Goal: Task Accomplishment & Management: Manage account settings

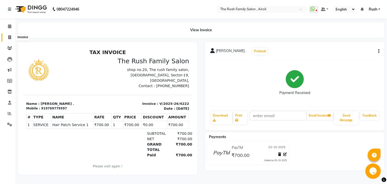
click at [9, 39] on icon at bounding box center [9, 37] width 3 height 4
select select "5419"
select select "service"
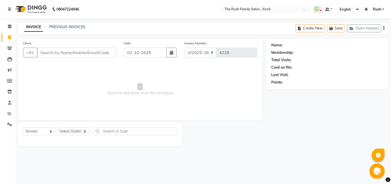
click at [56, 50] on input "Client" at bounding box center [76, 53] width 79 height 10
click at [62, 27] on link "PREVIOUS INVOICES" at bounding box center [67, 27] width 36 height 5
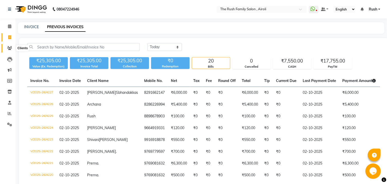
click at [11, 50] on icon at bounding box center [9, 48] width 5 height 4
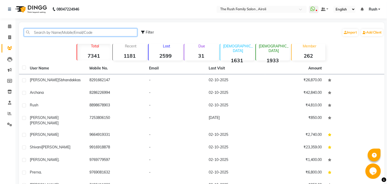
click at [58, 32] on input "text" at bounding box center [80, 32] width 113 height 8
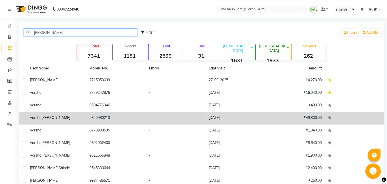
type input "varsha"
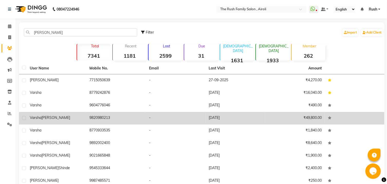
click at [86, 120] on td "Varsha NABAR" at bounding box center [57, 118] width 60 height 13
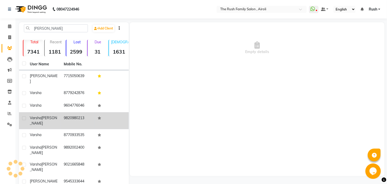
click at [79, 112] on td "9820980213" at bounding box center [78, 120] width 34 height 17
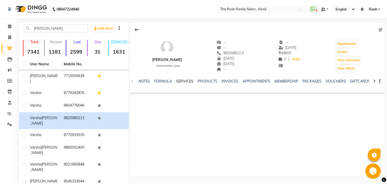
click at [181, 83] on link "SERVICES" at bounding box center [184, 81] width 17 height 5
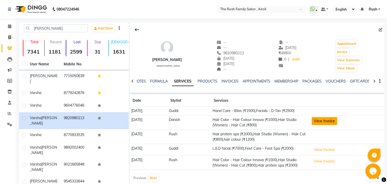
click at [336, 121] on button "View Invoice" at bounding box center [324, 121] width 26 height 8
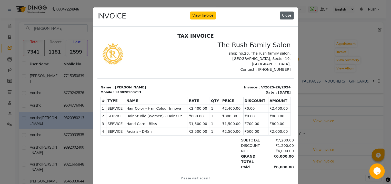
click at [285, 14] on button "Close" at bounding box center [287, 16] width 14 height 8
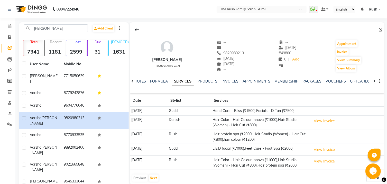
click at [141, 111] on td "08-08-2025" at bounding box center [148, 111] width 37 height 9
click at [323, 120] on button "View Invoice" at bounding box center [324, 121] width 26 height 8
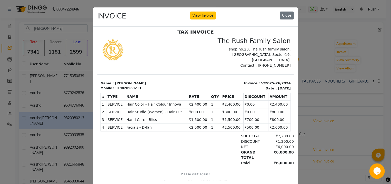
scroll to position [14, 0]
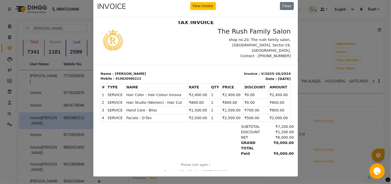
click at [322, 46] on ngb-modal-window "INVOICE View Invoice Close" at bounding box center [195, 92] width 391 height 184
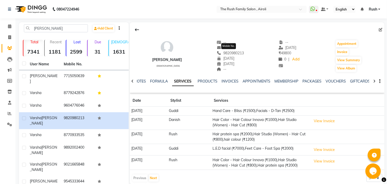
click at [235, 52] on span "9820980213" at bounding box center [230, 53] width 27 height 5
copy span "9820980213"
click at [11, 37] on icon at bounding box center [9, 37] width 3 height 4
select select "5419"
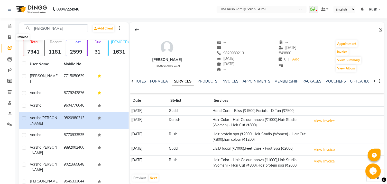
select select "service"
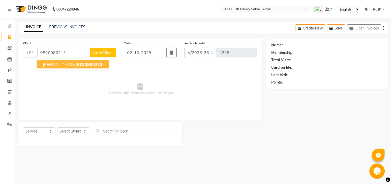
click at [98, 64] on span "9820980213" at bounding box center [90, 64] width 26 height 5
type input "9820980213"
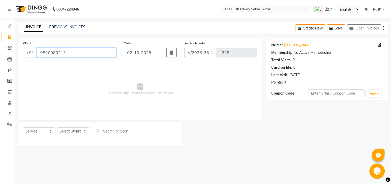
click at [52, 52] on input "9820980213" at bounding box center [76, 53] width 79 height 10
click at [11, 27] on icon at bounding box center [9, 26] width 3 height 4
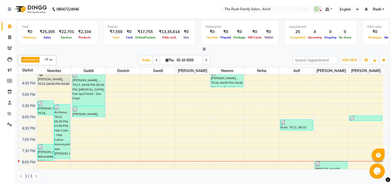
scroll to position [193, 0]
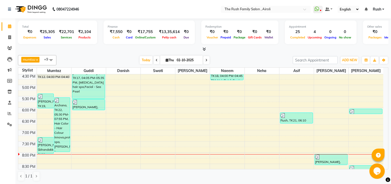
click at [167, 60] on span "Thu" at bounding box center [170, 60] width 11 height 4
select select "10"
select select "2025"
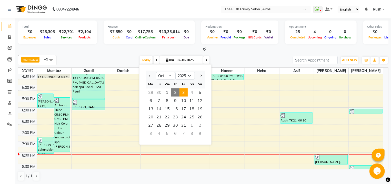
click at [183, 93] on span "3" at bounding box center [184, 93] width 8 height 8
type input "03-10-2025"
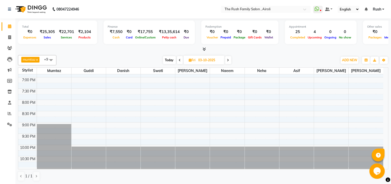
scroll to position [0, 0]
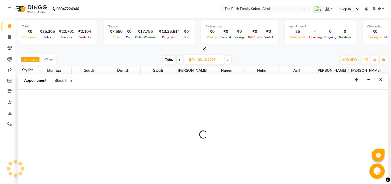
select select "60158"
select select "1170"
select select "tentative"
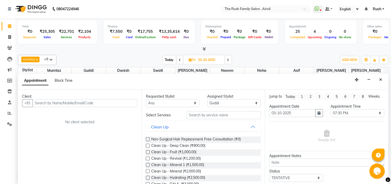
click at [46, 102] on input "text" at bounding box center [85, 103] width 105 height 8
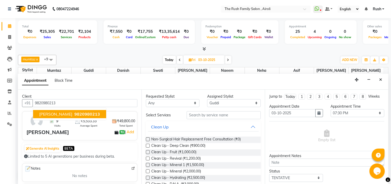
click at [57, 113] on span "Varsha NABAR" at bounding box center [55, 114] width 33 height 5
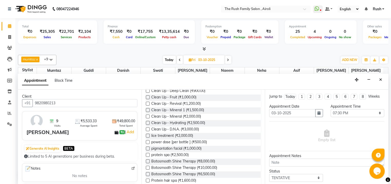
scroll to position [0, 0]
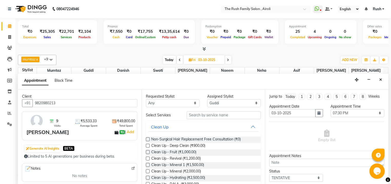
type input "9820980213"
click at [195, 117] on input "text" at bounding box center [224, 115] width 74 height 8
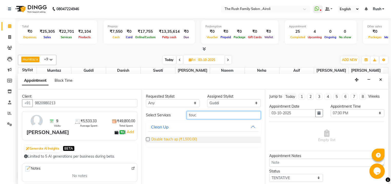
type input "touc"
click at [193, 138] on span "Double touch up (₹1,500.00)" at bounding box center [174, 140] width 46 height 6
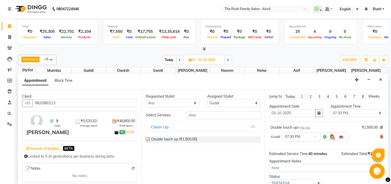
checkbox input "false"
click at [315, 139] on div "× 07:30 PM" at bounding box center [301, 136] width 39 height 9
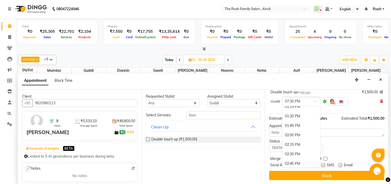
scroll to position [163, 0]
click at [288, 120] on div "01:30 PM" at bounding box center [302, 118] width 38 height 9
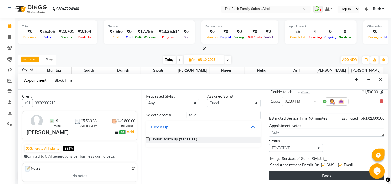
click at [289, 174] on button "Book" at bounding box center [327, 175] width 115 height 9
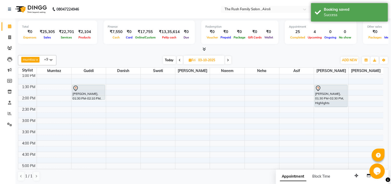
scroll to position [82, 0]
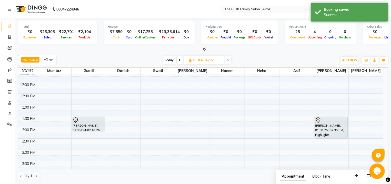
click at [169, 59] on span "Today" at bounding box center [169, 60] width 13 height 8
type input "02-10-2025"
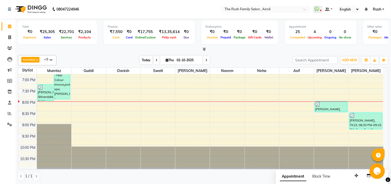
scroll to position [0, 0]
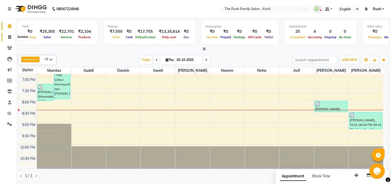
click at [10, 37] on icon at bounding box center [9, 37] width 3 height 4
select select "5419"
select select "service"
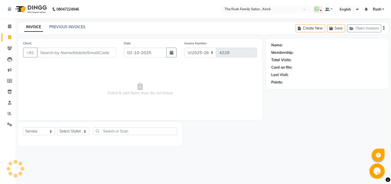
click at [52, 54] on input "Client" at bounding box center [76, 53] width 79 height 10
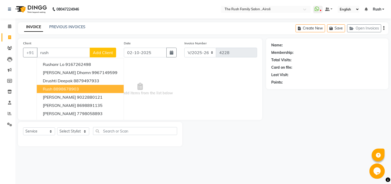
click at [76, 91] on ngb-highlight "8898678903" at bounding box center [66, 88] width 26 height 5
type input "8898678903"
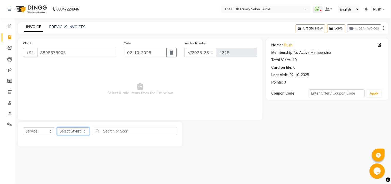
select select "87642"
click option "Naeem" at bounding box center [0, 0] width 0 height 0
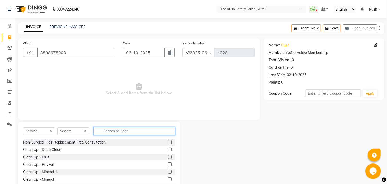
click at [107, 131] on input "text" at bounding box center [134, 131] width 82 height 8
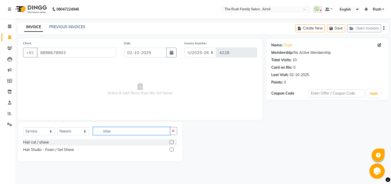
type input "shav"
click at [170, 143] on label at bounding box center [172, 142] width 4 height 4
click at [170, 143] on input "checkbox" at bounding box center [171, 142] width 3 height 3
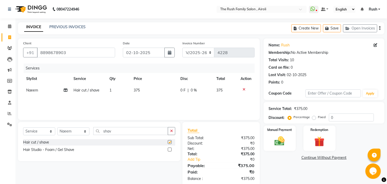
checkbox input "false"
click at [180, 91] on td "0 F | 0 %" at bounding box center [195, 91] width 36 height 12
select select "87642"
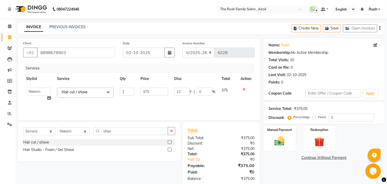
type input "125"
click at [182, 93] on input "125" at bounding box center [181, 92] width 15 height 8
click at [202, 107] on div "Services Stylist Service Qty Price Disc Total Action Ajaz Alvira Asif Danish D.…" at bounding box center [138, 89] width 231 height 51
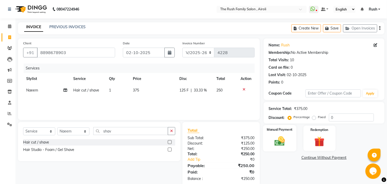
click at [276, 132] on label "Manual Payment" at bounding box center [279, 129] width 26 height 5
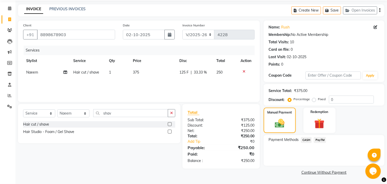
click at [319, 142] on span "PayTM" at bounding box center [319, 140] width 12 height 6
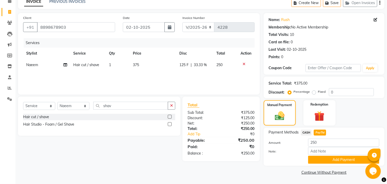
click at [326, 171] on link "Continue Without Payment" at bounding box center [323, 172] width 119 height 5
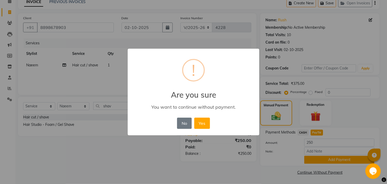
scroll to position [26, 0]
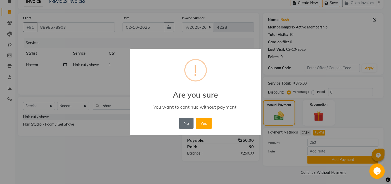
click at [182, 124] on button "No" at bounding box center [186, 123] width 14 height 11
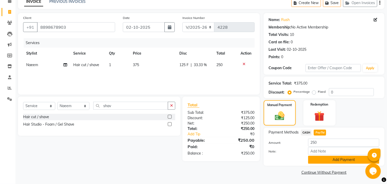
click at [332, 163] on button "Add Payment" at bounding box center [343, 160] width 71 height 8
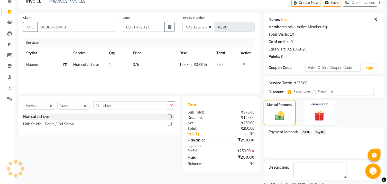
scroll to position [53, 0]
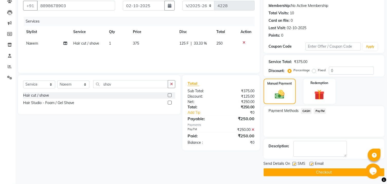
click at [294, 165] on label at bounding box center [294, 164] width 4 height 4
click at [294, 165] on input "checkbox" at bounding box center [293, 164] width 3 height 3
checkbox input "false"
click at [312, 164] on label at bounding box center [311, 164] width 4 height 4
click at [312, 164] on input "checkbox" at bounding box center [310, 164] width 3 height 3
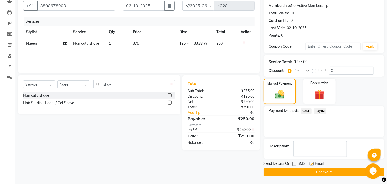
checkbox input "false"
click at [309, 171] on button "Checkout" at bounding box center [323, 173] width 121 height 8
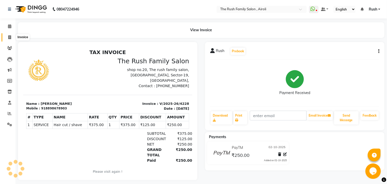
click at [10, 36] on icon at bounding box center [9, 37] width 3 height 4
select select "5419"
select select "service"
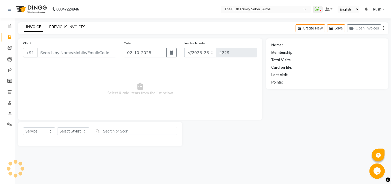
click at [65, 25] on link "PREVIOUS INVOICES" at bounding box center [67, 27] width 36 height 5
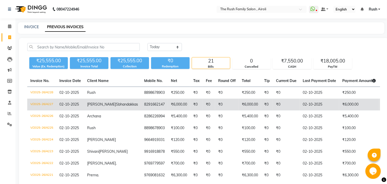
click at [381, 104] on span "PayTM" at bounding box center [386, 104] width 11 height 5
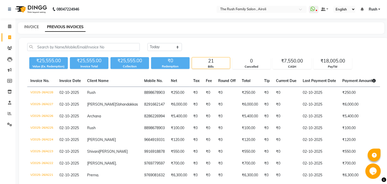
click at [32, 27] on link "INVOICE" at bounding box center [31, 27] width 15 height 5
select select "service"
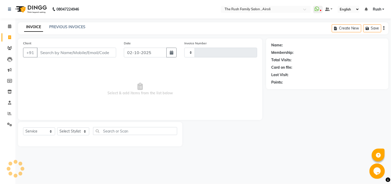
type input "4230"
select select "5419"
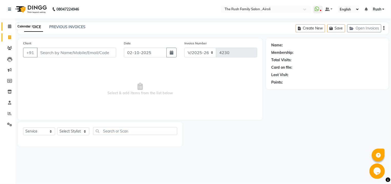
click at [8, 28] on span at bounding box center [9, 27] width 9 height 6
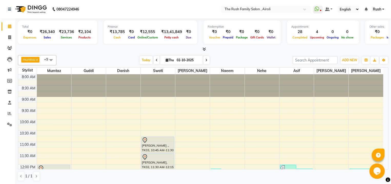
click at [170, 61] on span "Thu" at bounding box center [170, 60] width 11 height 4
select select "10"
select select "2025"
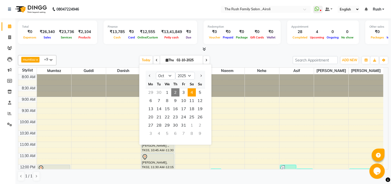
click at [193, 93] on span "4" at bounding box center [192, 93] width 8 height 8
type input "04-10-2025"
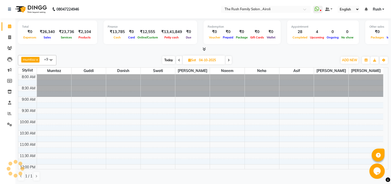
scroll to position [245, 0]
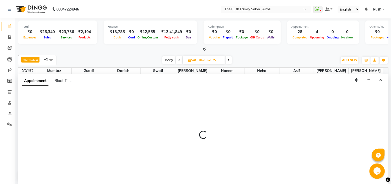
scroll to position [0, 0]
select select "65380"
select select "1200"
select select "tentative"
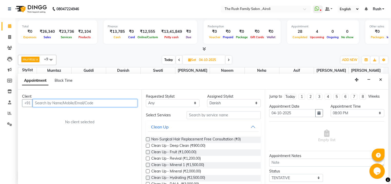
click at [48, 102] on input "text" at bounding box center [85, 103] width 105 height 8
type input "9822655001"
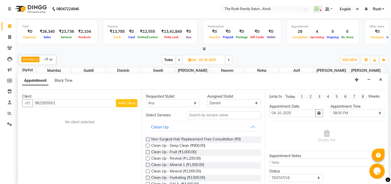
click at [130, 104] on span "Add Client" at bounding box center [126, 103] width 17 height 5
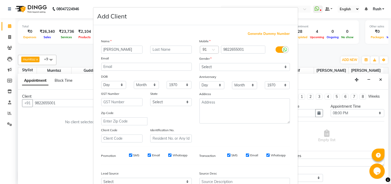
type input "Pavan"
click at [175, 49] on input "text" at bounding box center [171, 50] width 42 height 8
type input ","
type input "."
drag, startPoint x: 217, startPoint y: 72, endPoint x: 218, endPoint y: 68, distance: 3.7
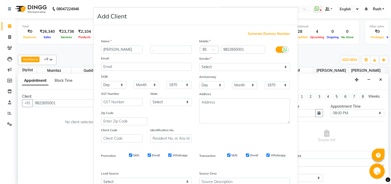
click at [218, 68] on div "Mobile Country Code × 91 9822655001 Gender Select Male Female Other Prefer Not …" at bounding box center [245, 91] width 98 height 104
click at [200, 63] on select "Select Male Female Other Prefer Not To Say" at bounding box center [245, 67] width 91 height 8
select select "male"
click option "Male" at bounding box center [0, 0] width 0 height 0
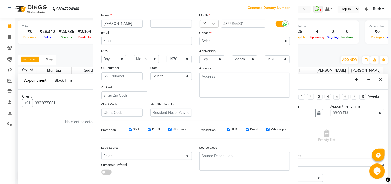
scroll to position [54, 0]
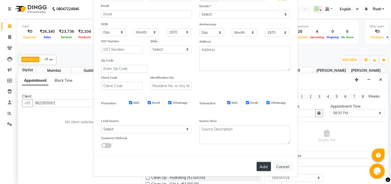
click at [262, 166] on button "Add" at bounding box center [264, 166] width 14 height 9
select select
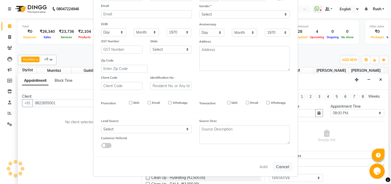
select select
checkbox input "false"
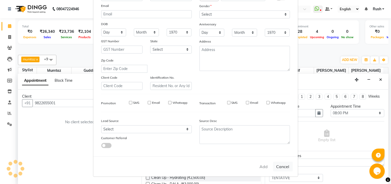
checkbox input "false"
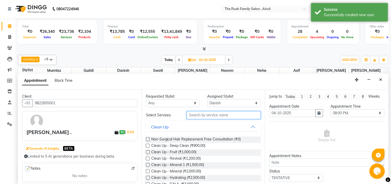
click at [196, 116] on input "text" at bounding box center [224, 115] width 74 height 8
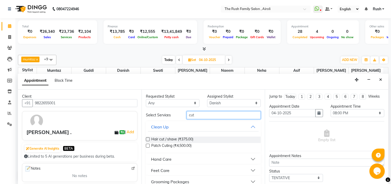
scroll to position [30, 0]
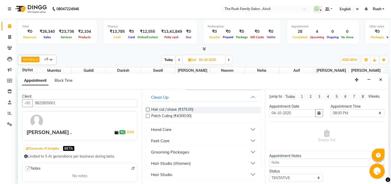
type input "cut"
click at [245, 165] on button "Hair Studio (Women)" at bounding box center [203, 163] width 111 height 9
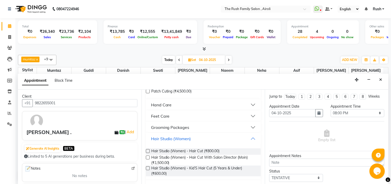
scroll to position [58, 0]
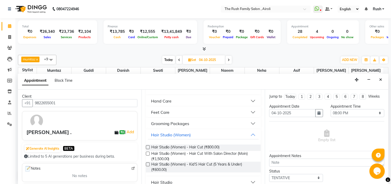
click at [149, 147] on label at bounding box center [148, 148] width 4 height 4
click at [149, 147] on input "checkbox" at bounding box center [147, 147] width 3 height 3
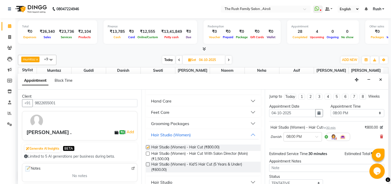
checkbox input "false"
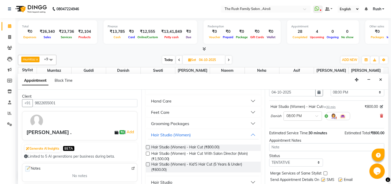
scroll to position [22, 0]
click at [308, 118] on div "× 08:00 PM" at bounding box center [299, 115] width 30 height 5
drag, startPoint x: 267, startPoint y: 174, endPoint x: 267, endPoint y: 146, distance: 28.0
click at [267, 146] on div "Jump to Today 1 2 3 4 5 6 7 8 Weeks Appointment Date 04-10-2025 Appointment Tim…" at bounding box center [327, 137] width 124 height 95
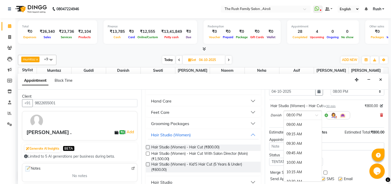
click at [306, 117] on input "text" at bounding box center [298, 114] width 23 height 5
click at [308, 162] on div "11:00 AM" at bounding box center [303, 159] width 38 height 9
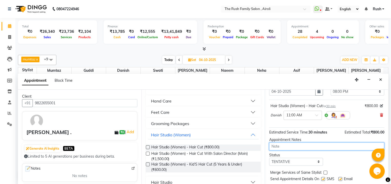
click at [299, 149] on textarea at bounding box center [327, 147] width 115 height 8
drag, startPoint x: 299, startPoint y: 149, endPoint x: 302, endPoint y: 144, distance: 6.0
click at [299, 149] on textarea "299" at bounding box center [327, 147] width 115 height 8
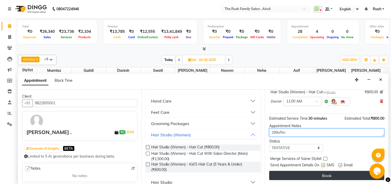
type textarea "299offer"
click at [327, 177] on button "Book" at bounding box center [327, 175] width 115 height 9
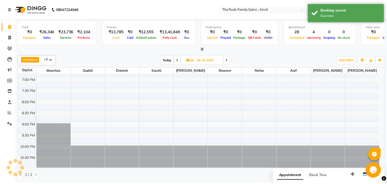
scroll to position [0, 0]
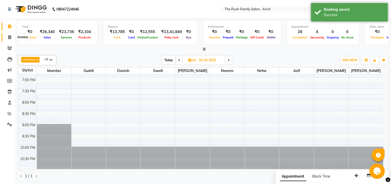
click at [12, 39] on span at bounding box center [9, 38] width 9 height 6
select select "service"
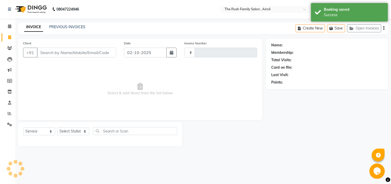
type input "4230"
select select "5419"
click at [62, 30] on div "PREVIOUS INVOICES" at bounding box center [67, 26] width 36 height 5
click at [65, 28] on link "PREVIOUS INVOICES" at bounding box center [67, 27] width 36 height 5
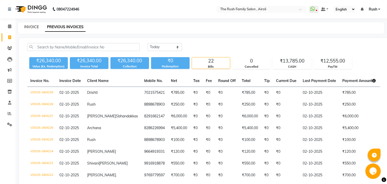
click at [36, 26] on link "INVOICE" at bounding box center [31, 27] width 15 height 5
select select "service"
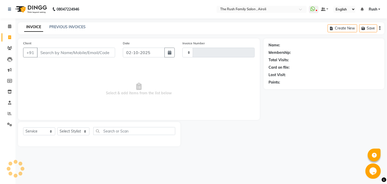
type input "4230"
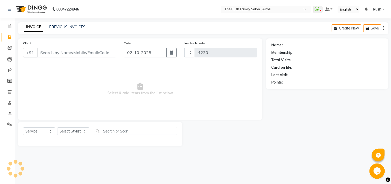
select select "5419"
click at [47, 51] on input "Client" at bounding box center [76, 53] width 79 height 10
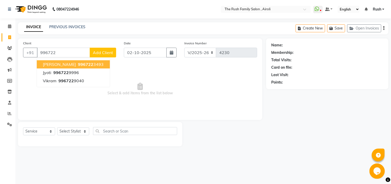
click at [78, 63] on span "996722" at bounding box center [85, 64] width 15 height 5
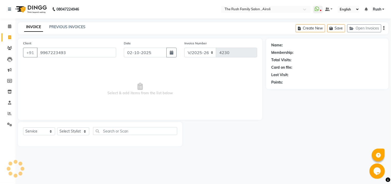
type input "9967223493"
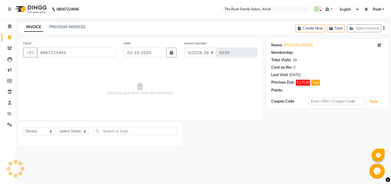
select select "1: Object"
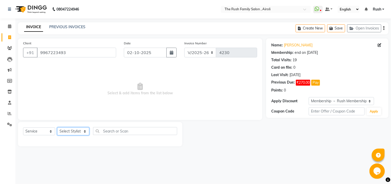
click at [57, 128] on select "Select Stylist Ajaz Alvira Asif Danish D.C Guddi mumtaz Naeem Neha Rush Rush sa…" at bounding box center [73, 132] width 32 height 8
select select "42200"
click option "mumtaz" at bounding box center [0, 0] width 0 height 0
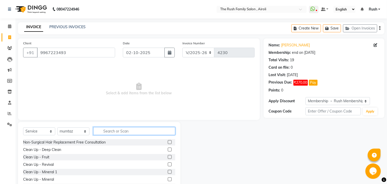
click at [106, 128] on input "text" at bounding box center [134, 131] width 82 height 8
type input "pro"
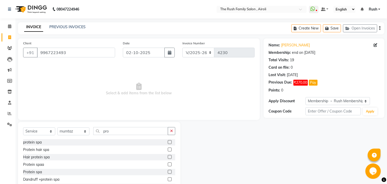
click at [168, 150] on label at bounding box center [170, 150] width 4 height 4
click at [168, 150] on input "checkbox" at bounding box center [169, 149] width 3 height 3
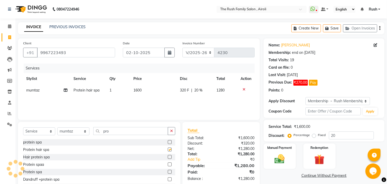
checkbox input "false"
click at [168, 158] on label at bounding box center [170, 157] width 4 height 4
click at [168, 158] on input "checkbox" at bounding box center [169, 157] width 3 height 3
checkbox input "false"
click at [168, 143] on label at bounding box center [170, 142] width 4 height 4
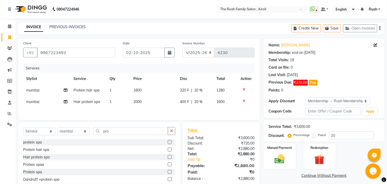
click at [168, 143] on input "checkbox" at bounding box center [169, 142] width 3 height 3
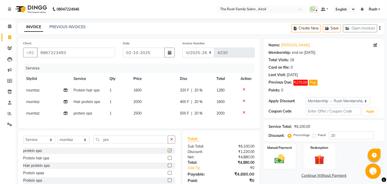
checkbox input "false"
click at [244, 89] on icon at bounding box center [244, 90] width 3 height 4
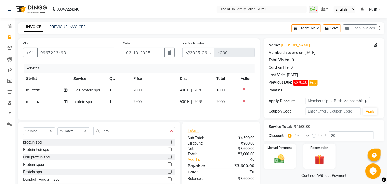
scroll to position [23, 0]
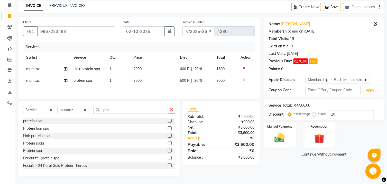
click at [168, 152] on label at bounding box center [170, 151] width 4 height 4
click at [168, 152] on input "checkbox" at bounding box center [169, 150] width 3 height 3
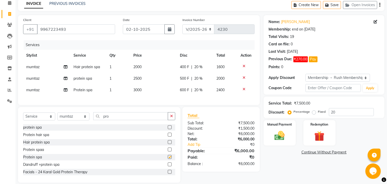
checkbox input "false"
click at [243, 66] on icon at bounding box center [244, 66] width 3 height 4
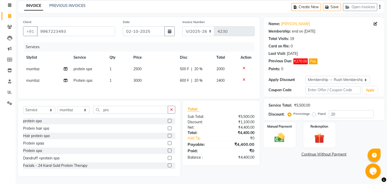
click at [245, 68] on icon at bounding box center [244, 68] width 3 height 4
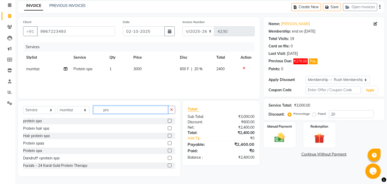
click at [120, 107] on input "pro" at bounding box center [130, 110] width 75 height 8
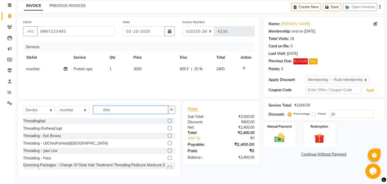
type input "thre"
click at [168, 137] on label at bounding box center [170, 136] width 4 height 4
click at [168, 137] on input "checkbox" at bounding box center [169, 135] width 3 height 3
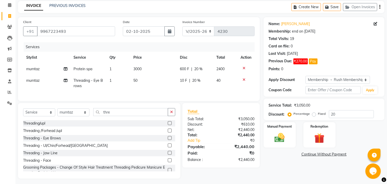
click at [168, 140] on label at bounding box center [170, 138] width 4 height 4
click at [168, 140] on input "checkbox" at bounding box center [169, 138] width 3 height 3
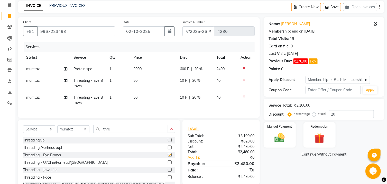
checkbox input "false"
click at [183, 80] on span "10 F" at bounding box center [183, 80] width 7 height 5
select select "42200"
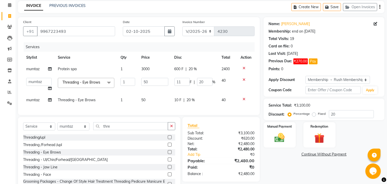
click at [183, 80] on input "11" at bounding box center [181, 82] width 15 height 8
click at [180, 85] on input "11" at bounding box center [181, 82] width 15 height 8
type input "0"
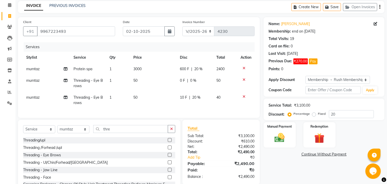
click at [170, 88] on td "50" at bounding box center [153, 83] width 46 height 17
select select "42200"
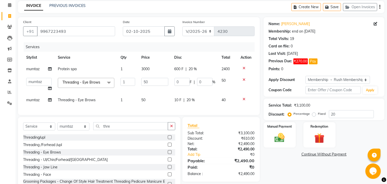
click at [177, 101] on span "10 F" at bounding box center [177, 100] width 7 height 5
select select "42200"
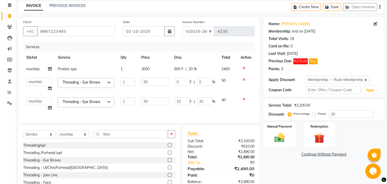
click at [177, 101] on input "10" at bounding box center [181, 102] width 15 height 8
type input "0"
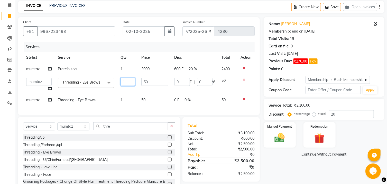
click at [123, 81] on input "1" at bounding box center [127, 82] width 15 height 8
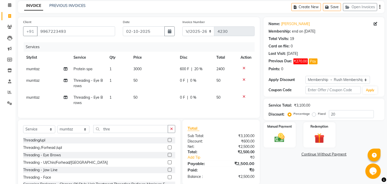
click at [41, 82] on td "mumtaz" at bounding box center [46, 83] width 47 height 17
select select "42200"
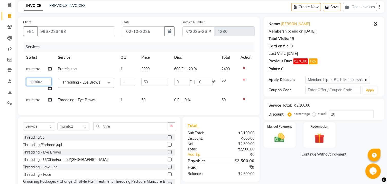
click at [26, 78] on select "Ajaz Alvira Asif Danish D.C Guddi mumtaz Naeem Neha Rush Rush sanjana Swati Vim…" at bounding box center [38, 82] width 25 height 8
select select "91626"
click at [35, 100] on span "mumtaz" at bounding box center [32, 100] width 13 height 5
select select "42200"
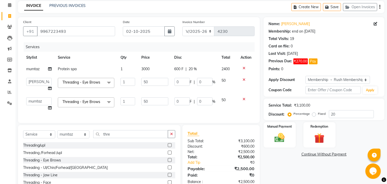
click at [26, 98] on select "Ajaz Alvira Asif Danish D.C Guddi mumtaz Naeem Neha Rush Rush sanjana Swati Vim…" at bounding box center [38, 102] width 25 height 8
select select "91626"
click at [271, 135] on div "Manual Payment" at bounding box center [279, 135] width 33 height 26
click at [321, 158] on span "PayTM" at bounding box center [319, 155] width 12 height 6
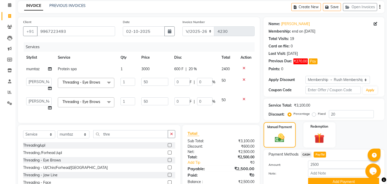
scroll to position [51, 0]
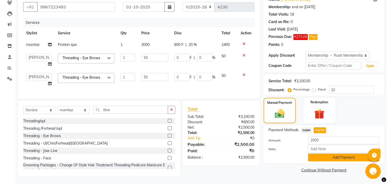
click at [317, 157] on button "Add Payment" at bounding box center [343, 158] width 71 height 8
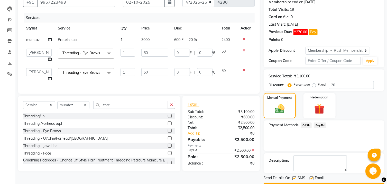
scroll to position [69, 0]
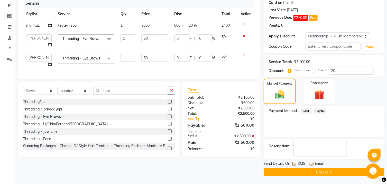
click at [294, 166] on label at bounding box center [294, 164] width 4 height 4
click at [294, 166] on input "checkbox" at bounding box center [293, 164] width 3 height 3
checkbox input "false"
click at [314, 165] on div "Email" at bounding box center [318, 164] width 18 height 6
click at [310, 165] on label at bounding box center [311, 164] width 4 height 4
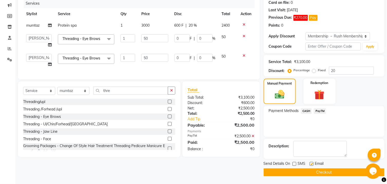
click at [310, 165] on input "checkbox" at bounding box center [310, 164] width 3 height 3
checkbox input "false"
click at [308, 176] on button "Checkout" at bounding box center [323, 173] width 121 height 8
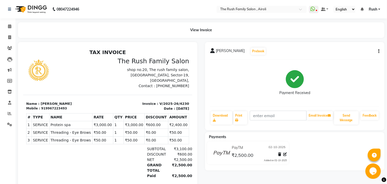
scroll to position [24, 0]
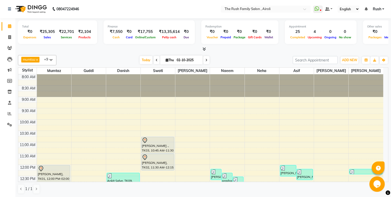
scroll to position [0, 0]
click at [11, 47] on icon at bounding box center [9, 48] width 5 height 4
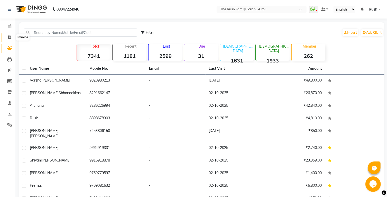
click at [11, 39] on span at bounding box center [9, 38] width 9 height 6
select select "5419"
select select "service"
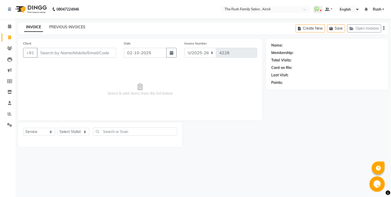
click at [70, 27] on link "PREVIOUS INVOICES" at bounding box center [67, 27] width 36 height 5
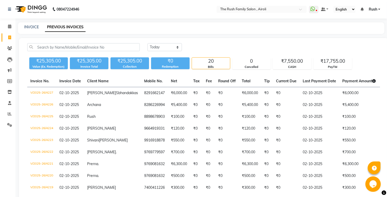
click at [210, 36] on main "INVOICE PREVIOUS INVOICES Today Yesterday Custom Range ₹25,305.00 Value (Ex. Re…" at bounding box center [200, 186] width 371 height 329
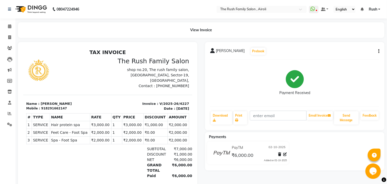
click at [379, 54] on div "[PERSON_NAME] Prebook Payment Received Download Print Email Invoice Send Messag…" at bounding box center [294, 86] width 179 height 88
click at [378, 52] on icon "button" at bounding box center [378, 51] width 1 height 0
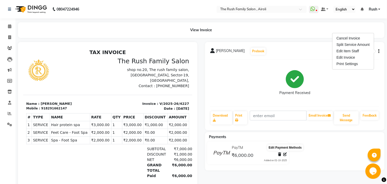
click at [285, 154] on icon at bounding box center [285, 155] width 4 height 4
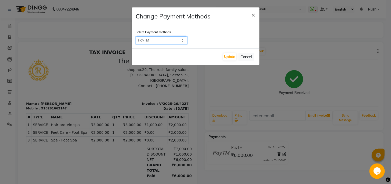
select select "1"
click option "CASH" at bounding box center [0, 0] width 0 height 0
click at [227, 57] on button "Update" at bounding box center [229, 56] width 13 height 7
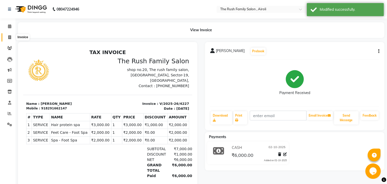
click at [10, 39] on icon at bounding box center [9, 37] width 3 height 4
select select "5419"
select select "service"
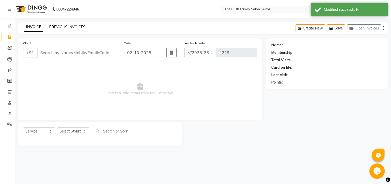
click at [78, 28] on link "PREVIOUS INVOICES" at bounding box center [67, 27] width 36 height 5
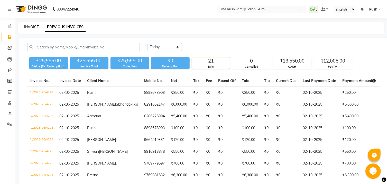
click at [30, 27] on link "INVOICE" at bounding box center [31, 27] width 15 height 5
select select "5419"
select select "service"
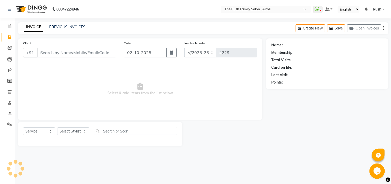
click at [58, 54] on input "Client" at bounding box center [76, 53] width 79 height 10
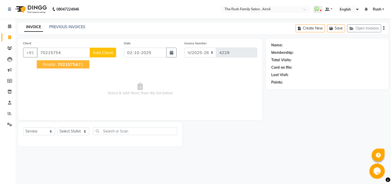
click at [49, 65] on span "Drishti" at bounding box center [49, 64] width 13 height 5
type input "7021575421"
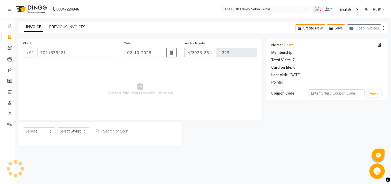
select select "1: Object"
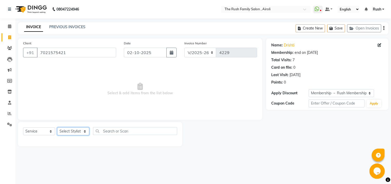
select select "42200"
click option "mumtaz" at bounding box center [0, 0] width 0 height 0
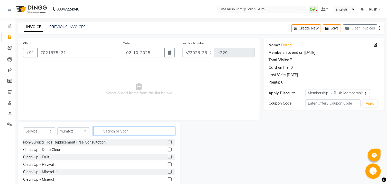
click at [115, 130] on input "text" at bounding box center [134, 131] width 82 height 8
click at [115, 129] on input "text" at bounding box center [134, 131] width 82 height 8
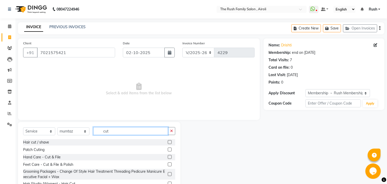
scroll to position [27, 0]
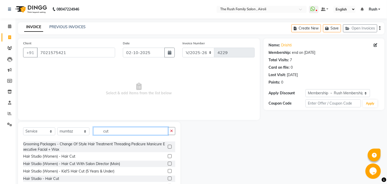
type input "cut"
click at [168, 156] on label at bounding box center [170, 157] width 4 height 4
click at [168, 156] on input "checkbox" at bounding box center [169, 156] width 3 height 3
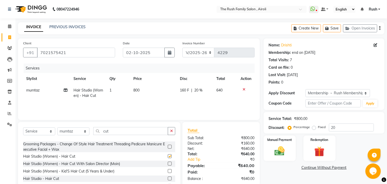
checkbox input "false"
click at [114, 134] on input "cut" at bounding box center [130, 131] width 75 height 8
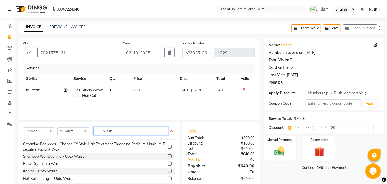
scroll to position [0, 0]
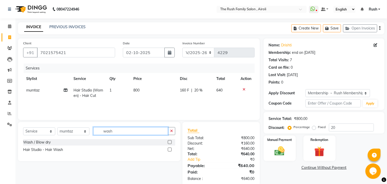
type input "wash"
click at [170, 150] on label at bounding box center [170, 150] width 4 height 4
click at [170, 150] on input "checkbox" at bounding box center [169, 149] width 3 height 3
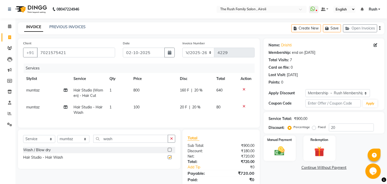
checkbox input "false"
click at [113, 143] on input "wash" at bounding box center [130, 139] width 75 height 8
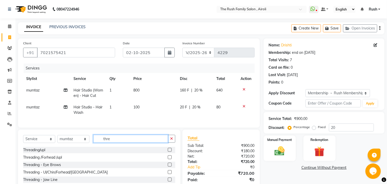
type input "thre"
click at [168, 167] on label at bounding box center [170, 165] width 4 height 4
click at [168, 167] on input "checkbox" at bounding box center [169, 165] width 3 height 3
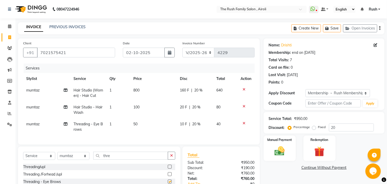
checkbox input "false"
click at [34, 124] on span "mumtaz" at bounding box center [32, 124] width 13 height 5
click at [34, 124] on td "mumtaz" at bounding box center [46, 127] width 47 height 17
select select "42200"
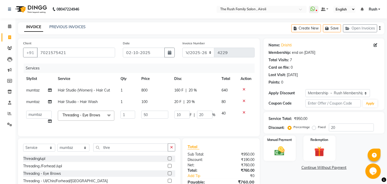
click at [109, 99] on tbody "mumtaz Hair Studio (Women) - Hair Cut 1 800 160 F | 20 % 640 mumtaz Hair Studio…" at bounding box center [138, 106] width 231 height 43
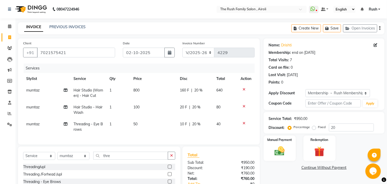
click at [136, 107] on span "100" at bounding box center [136, 107] width 6 height 5
select select "42200"
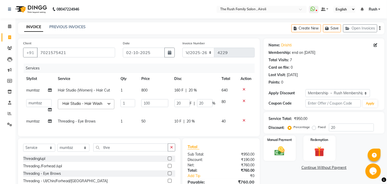
click at [136, 107] on td "1" at bounding box center [127, 106] width 21 height 20
click at [148, 103] on input "100" at bounding box center [154, 103] width 27 height 8
type input "250"
click at [147, 116] on td "250" at bounding box center [154, 106] width 33 height 20
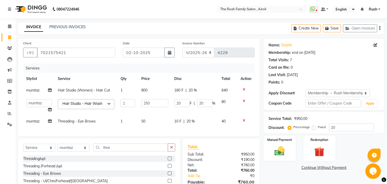
select select "42200"
click at [190, 92] on span "20 %" at bounding box center [193, 90] width 8 height 5
select select "42200"
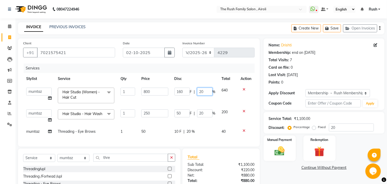
click at [198, 92] on input "20" at bounding box center [204, 92] width 15 height 8
click at [201, 93] on input "20" at bounding box center [204, 92] width 15 height 8
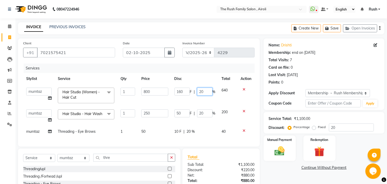
click at [201, 93] on input "20" at bounding box center [204, 92] width 15 height 8
type input "30"
click at [198, 104] on tbody "Ajaz Alvira Asif Danish D.C Guddi mumtaz Naeem Neha Rush Rush sanjana Swati Vim…" at bounding box center [138, 111] width 231 height 53
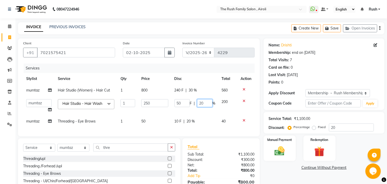
click at [202, 104] on input "20" at bounding box center [204, 103] width 15 height 8
type input "30"
click at [202, 114] on td "50 F | 30 %" at bounding box center [194, 106] width 47 height 20
select select "42200"
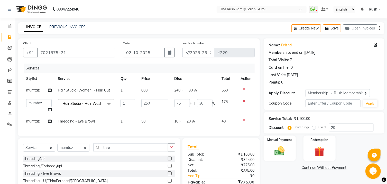
click at [189, 124] on span "20 %" at bounding box center [191, 121] width 8 height 5
select select "42200"
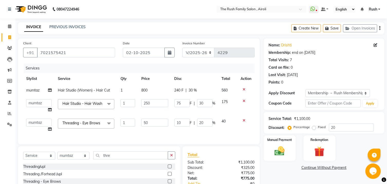
click at [181, 125] on input "10" at bounding box center [181, 123] width 15 height 8
type input "0"
click at [184, 113] on td "75 F | 30 %" at bounding box center [194, 106] width 47 height 20
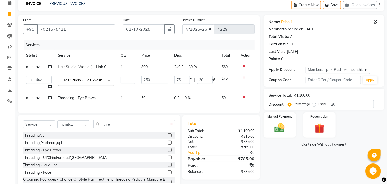
scroll to position [45, 0]
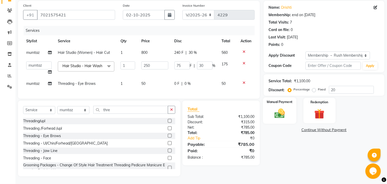
click at [280, 108] on img at bounding box center [279, 114] width 17 height 12
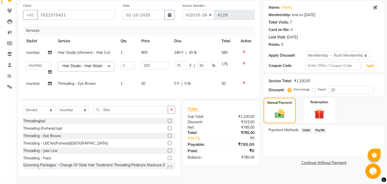
click at [34, 81] on span "mumtaz" at bounding box center [32, 83] width 13 height 5
select select "42200"
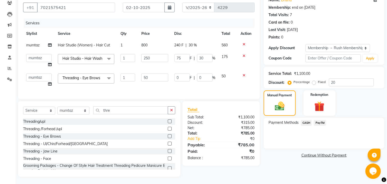
click at [26, 74] on select "Ajaz Alvira Asif Danish D.C Guddi mumtaz Naeem Neha Rush Rush sanjana Swati Vim…" at bounding box center [38, 78] width 25 height 8
select select "93509"
click at [321, 126] on span "PayTM" at bounding box center [319, 123] width 12 height 6
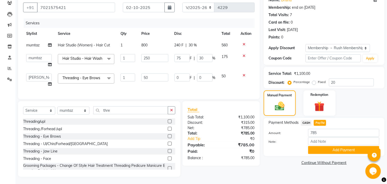
scroll to position [53, 0]
click at [309, 122] on span "CASH" at bounding box center [306, 123] width 11 height 6
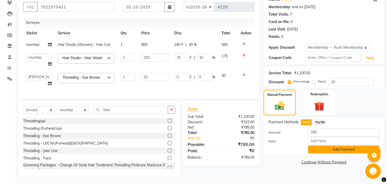
click at [320, 151] on button "Add Payment" at bounding box center [343, 150] width 71 height 8
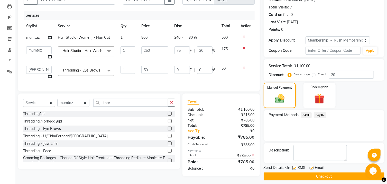
scroll to position [63, 0]
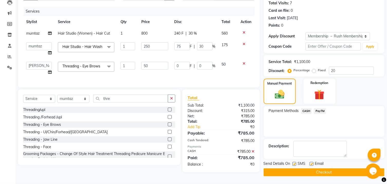
click at [294, 165] on label at bounding box center [294, 164] width 4 height 4
click at [294, 165] on input "checkbox" at bounding box center [293, 164] width 3 height 3
checkbox input "false"
click at [311, 165] on label at bounding box center [311, 164] width 4 height 4
click at [311, 165] on input "checkbox" at bounding box center [310, 164] width 3 height 3
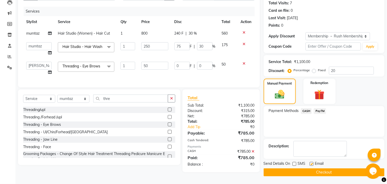
checkbox input "false"
click at [304, 171] on button "Checkout" at bounding box center [323, 173] width 121 height 8
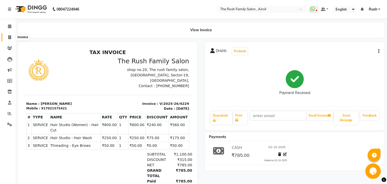
click at [13, 37] on span at bounding box center [9, 38] width 9 height 6
select select "5419"
select select "service"
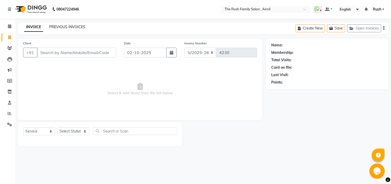
click at [69, 29] on link "PREVIOUS INVOICES" at bounding box center [67, 27] width 36 height 5
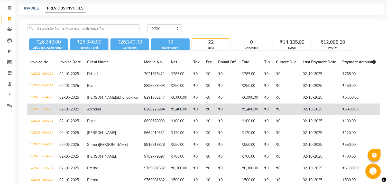
scroll to position [27, 0]
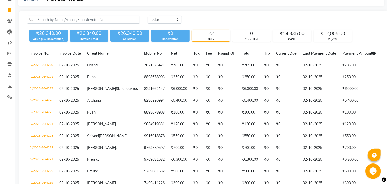
scroll to position [0, 0]
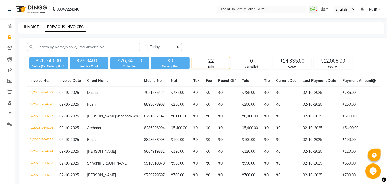
click at [33, 26] on link "INVOICE" at bounding box center [31, 27] width 15 height 5
select select "5419"
select select "service"
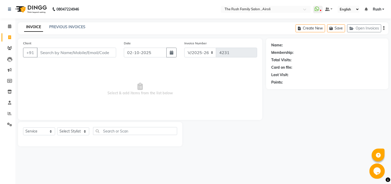
click at [57, 57] on input "Client" at bounding box center [76, 53] width 79 height 10
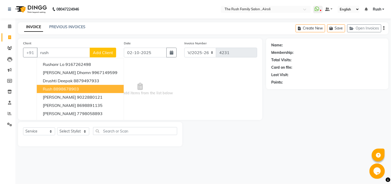
click at [56, 89] on ngb-highlight "8898678903" at bounding box center [66, 88] width 26 height 5
type input "8898678903"
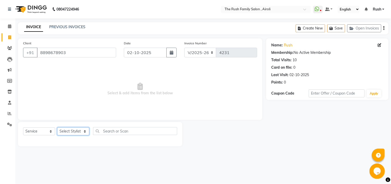
select select "42200"
click option "mumtaz" at bounding box center [0, 0] width 0 height 0
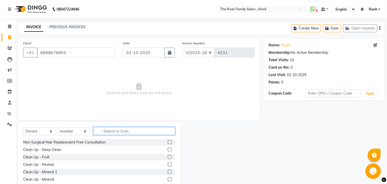
click at [101, 132] on input "text" at bounding box center [134, 131] width 82 height 8
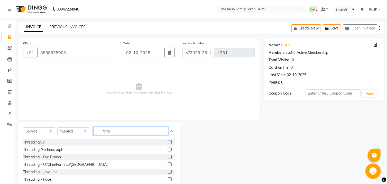
type input "thre"
click at [161, 142] on div "Threading/upl" at bounding box center [99, 142] width 152 height 6
click at [168, 143] on label at bounding box center [170, 142] width 4 height 4
click at [168, 143] on input "checkbox" at bounding box center [169, 142] width 3 height 3
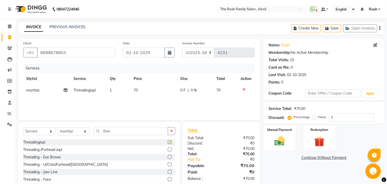
checkbox input "false"
click at [116, 131] on input "thre" at bounding box center [130, 131] width 75 height 8
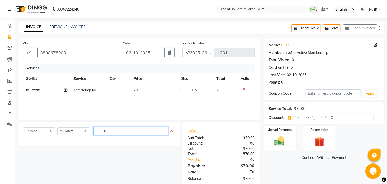
type input "i"
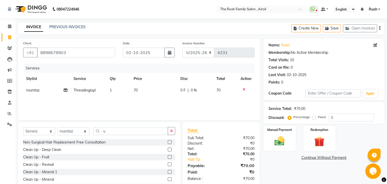
click at [243, 89] on icon at bounding box center [244, 90] width 3 height 4
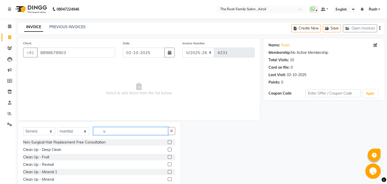
click at [113, 133] on input "u" at bounding box center [130, 131] width 75 height 8
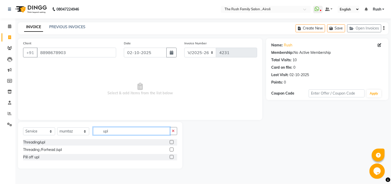
click at [116, 131] on input "upl" at bounding box center [131, 131] width 77 height 8
type input "upl"
click at [172, 132] on button "button" at bounding box center [173, 131] width 7 height 8
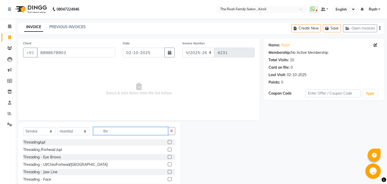
type input "thr"
click at [168, 171] on label at bounding box center [170, 172] width 4 height 4
click at [168, 171] on input "checkbox" at bounding box center [169, 172] width 3 height 3
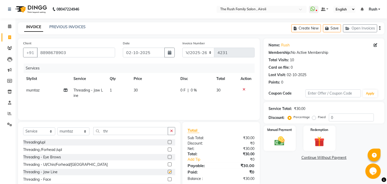
checkbox input "false"
click at [181, 89] on span "0 F" at bounding box center [182, 90] width 5 height 5
select select "42200"
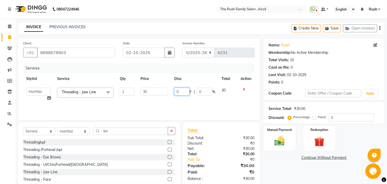
click at [181, 89] on input "0" at bounding box center [181, 92] width 15 height 8
type input "10"
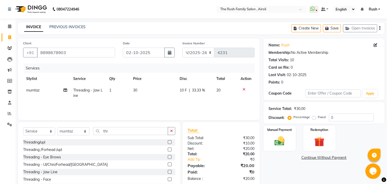
click at [179, 109] on div "Services Stylist Service Qty Price Disc Total Action mumtaz Threading - Jaw Lin…" at bounding box center [138, 89] width 231 height 51
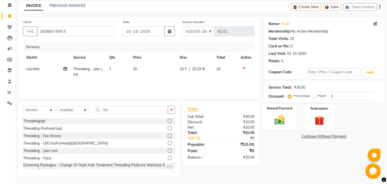
click at [287, 121] on img at bounding box center [279, 120] width 17 height 12
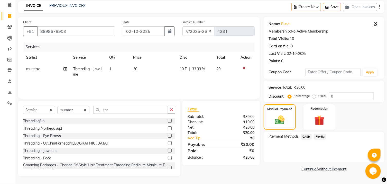
scroll to position [24, 0]
click at [319, 139] on span "PayTM" at bounding box center [319, 137] width 12 height 6
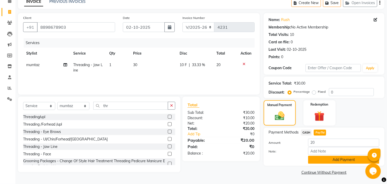
click at [323, 159] on button "Add Payment" at bounding box center [343, 160] width 71 height 8
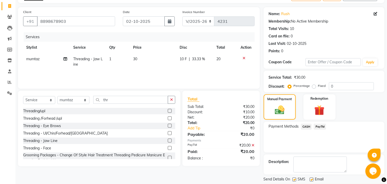
scroll to position [53, 0]
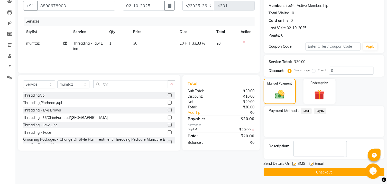
click at [293, 165] on label at bounding box center [294, 164] width 4 height 4
click at [293, 165] on input "checkbox" at bounding box center [293, 164] width 3 height 3
checkbox input "false"
click at [312, 165] on label at bounding box center [311, 164] width 4 height 4
click at [312, 165] on input "checkbox" at bounding box center [310, 164] width 3 height 3
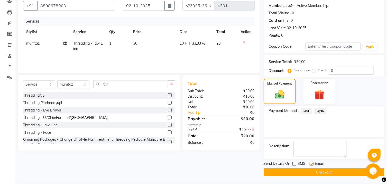
checkbox input "false"
click at [302, 171] on button "Checkout" at bounding box center [323, 173] width 121 height 8
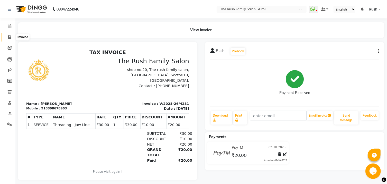
click at [9, 37] on icon at bounding box center [9, 37] width 3 height 4
select select "5419"
select select "service"
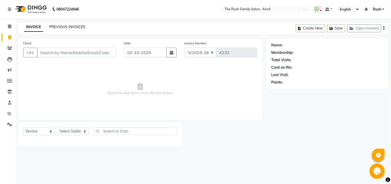
click at [61, 27] on link "PREVIOUS INVOICES" at bounding box center [67, 27] width 36 height 5
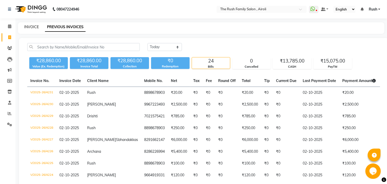
click at [33, 28] on link "INVOICE" at bounding box center [31, 27] width 15 height 5
select select "5419"
select select "service"
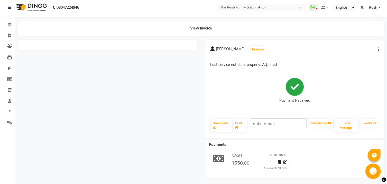
scroll to position [3, 0]
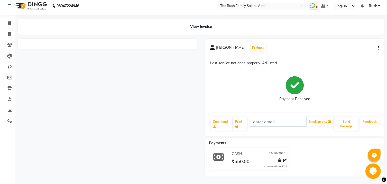
click at [282, 161] on div at bounding box center [281, 161] width 11 height 7
click at [285, 160] on icon at bounding box center [285, 161] width 4 height 4
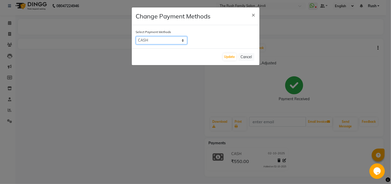
select select "6"
click option "PayTM" at bounding box center [0, 0] width 0 height 0
click at [233, 59] on button "Update" at bounding box center [229, 56] width 13 height 7
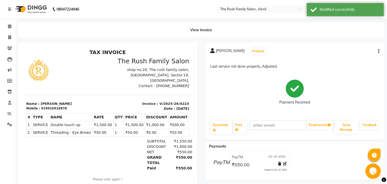
scroll to position [0, 0]
click at [11, 39] on span at bounding box center [9, 38] width 9 height 6
select select "5419"
select select "service"
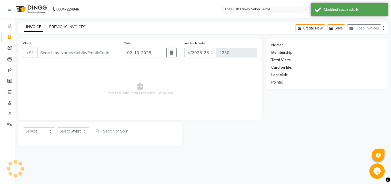
click at [71, 27] on link "PREVIOUS INVOICES" at bounding box center [67, 27] width 36 height 5
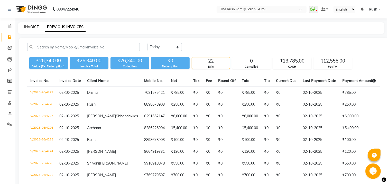
click at [27, 27] on link "INVOICE" at bounding box center [31, 27] width 15 height 5
select select "service"
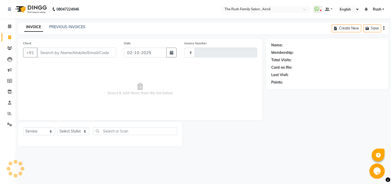
type input "4230"
select select "5419"
click at [64, 29] on link "PREVIOUS INVOICES" at bounding box center [67, 27] width 36 height 5
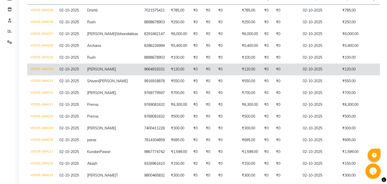
scroll to position [138, 0]
